Goal: Download file/media

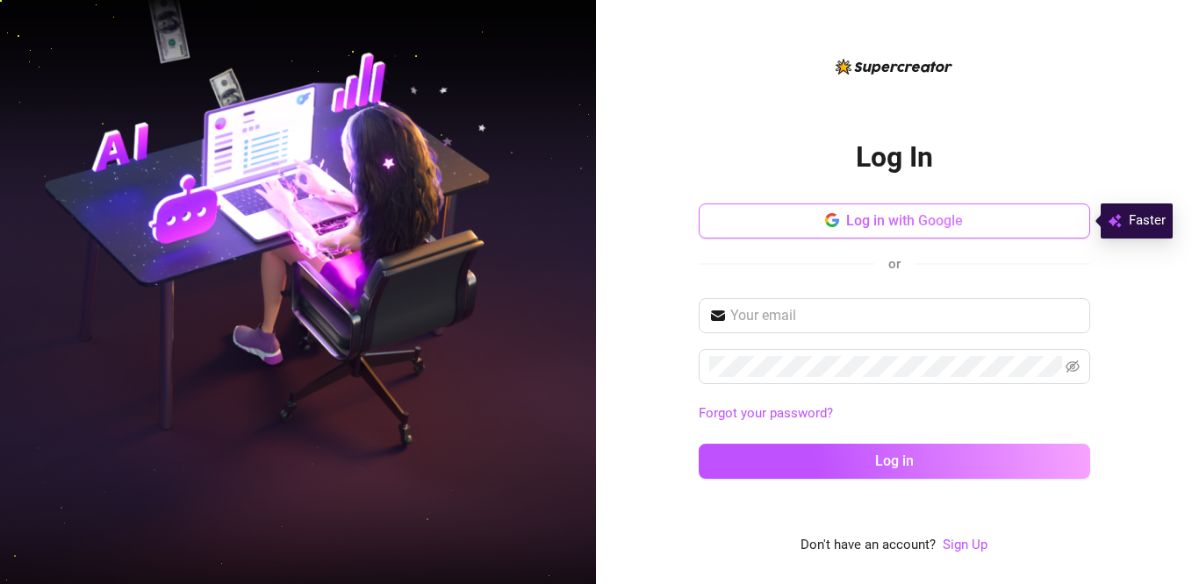
click at [888, 223] on span "Log in with Google" at bounding box center [904, 220] width 117 height 17
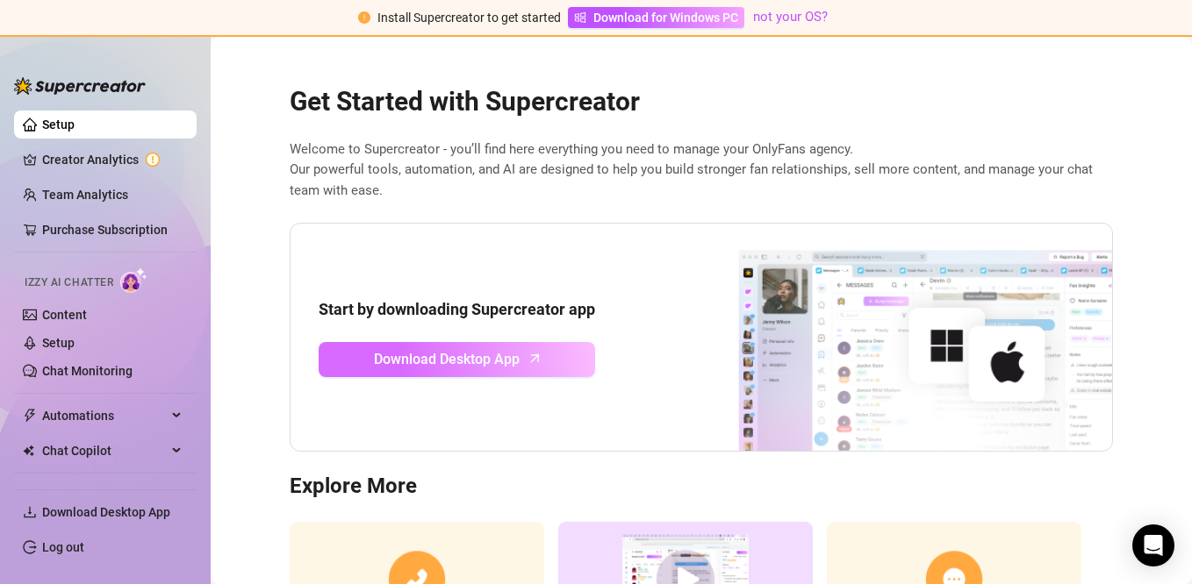
click at [481, 353] on span "Download Desktop App" at bounding box center [447, 359] width 146 height 22
